Goal: Book appointment/travel/reservation

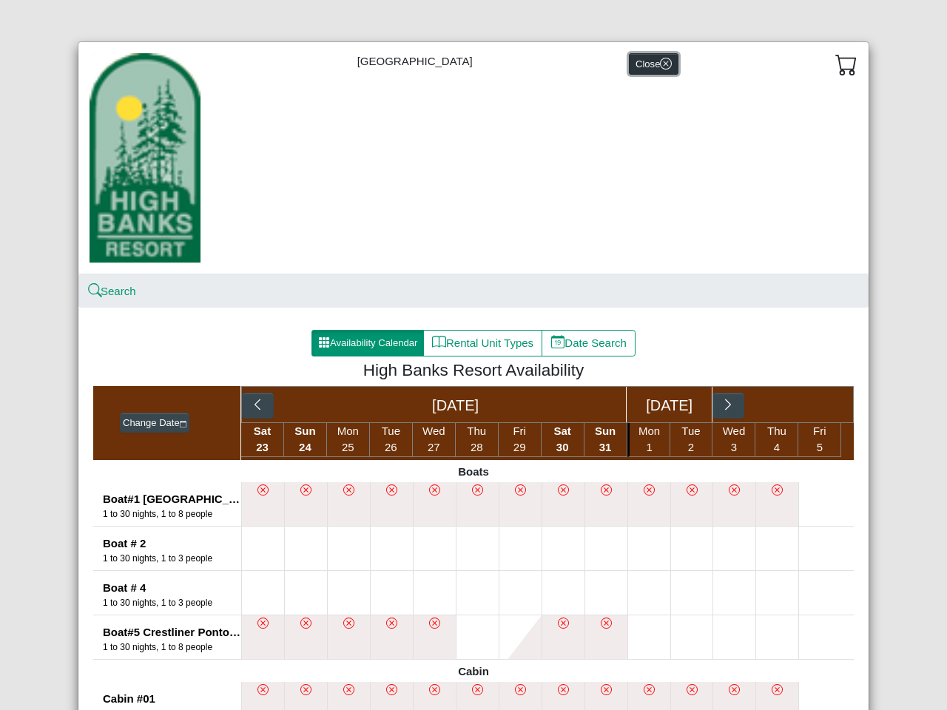
click at [638, 64] on button "Close" at bounding box center [654, 63] width 50 height 21
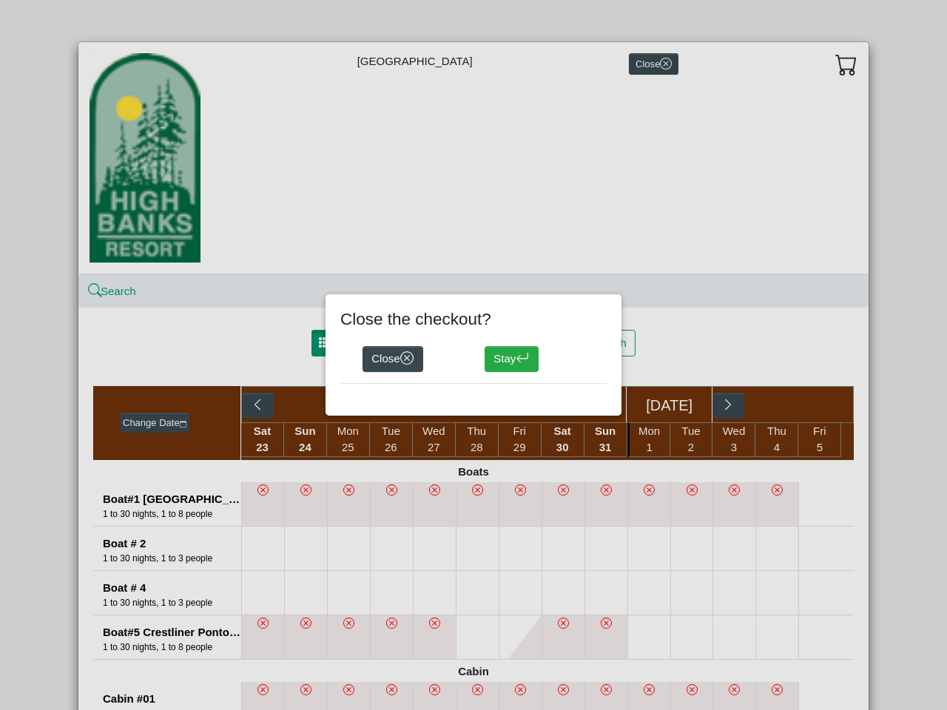
click at [840, 64] on div "Close the checkout? Close Stay" at bounding box center [473, 355] width 947 height 710
click at [107, 292] on div "Close the checkout? Close Stay" at bounding box center [473, 355] width 947 height 710
click at [361, 343] on div "Close Stay" at bounding box center [473, 359] width 266 height 49
click at [477, 343] on div "Close Stay" at bounding box center [473, 359] width 266 height 49
click at [583, 343] on div "Close Stay" at bounding box center [473, 359] width 266 height 49
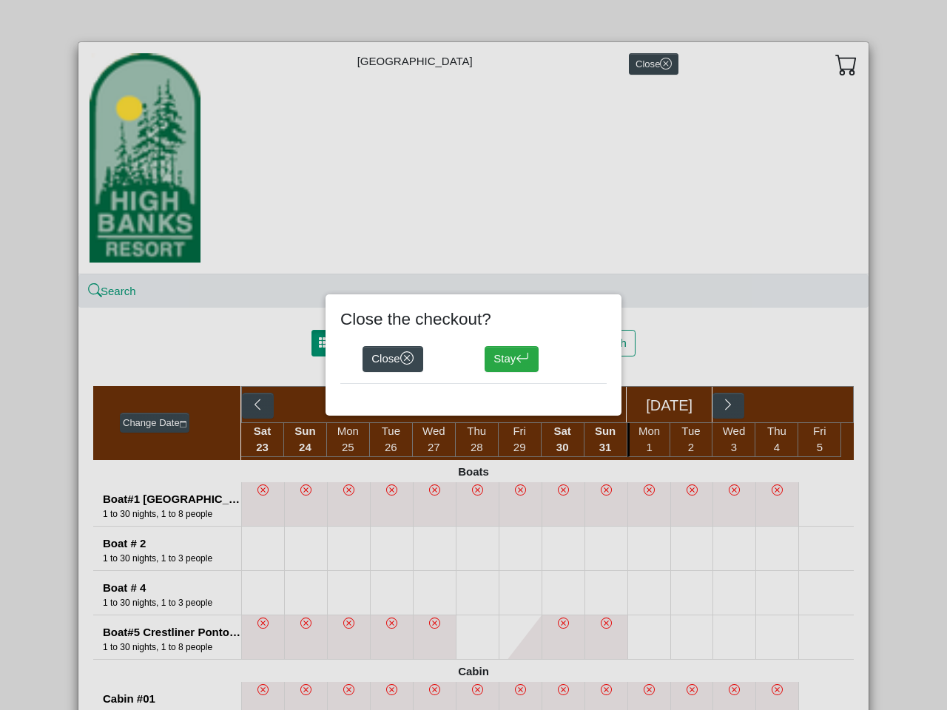
click at [149, 423] on div "Close the checkout? Close Stay" at bounding box center [473, 355] width 947 height 710
click at [252, 407] on div "Close the checkout? Close Stay" at bounding box center [473, 355] width 947 height 710
click at [721, 407] on div "Close the checkout? Close Stay" at bounding box center [473, 355] width 947 height 710
click at [814, 504] on div "Close the checkout? Close Stay" at bounding box center [473, 355] width 947 height 710
